Goal: Find specific page/section: Find specific page/section

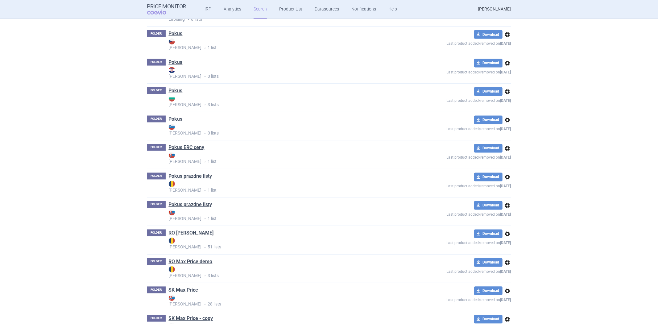
scroll to position [994, 0]
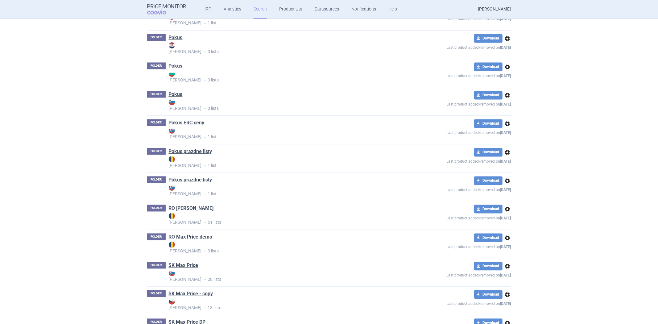
click at [190, 212] on link "RO [PERSON_NAME]" at bounding box center [191, 208] width 45 height 7
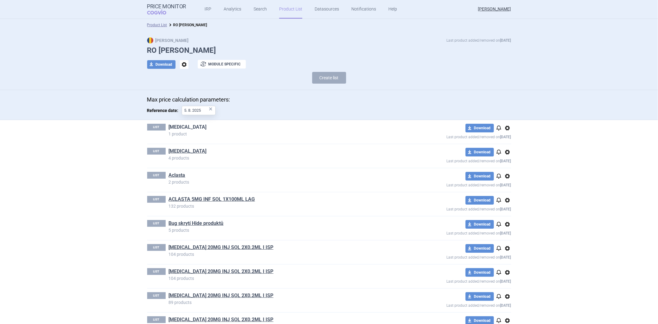
click at [179, 125] on link "[MEDICAL_DATA]" at bounding box center [188, 127] width 38 height 7
click at [190, 201] on link "ACLASTA 5MG INF SOL 1X100ML LAG" at bounding box center [212, 199] width 86 height 7
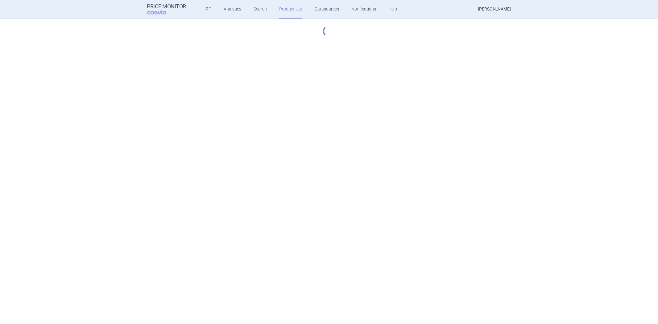
select select "[DATE]"
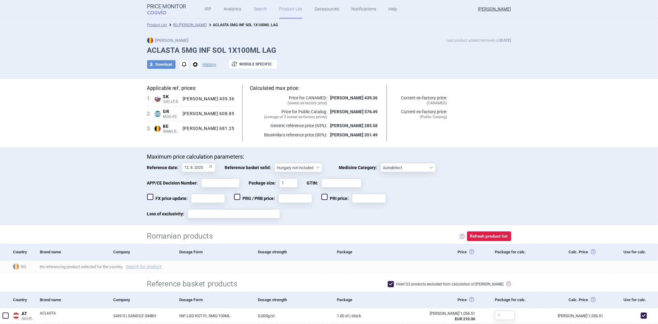
click at [256, 7] on link "Search" at bounding box center [260, 9] width 13 height 19
